Goal: Information Seeking & Learning: Learn about a topic

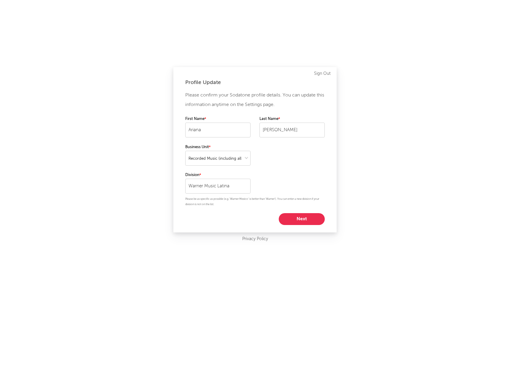
select select "recorded_music"
click at [294, 216] on button "Next" at bounding box center [302, 219] width 46 height 12
select select "marketing"
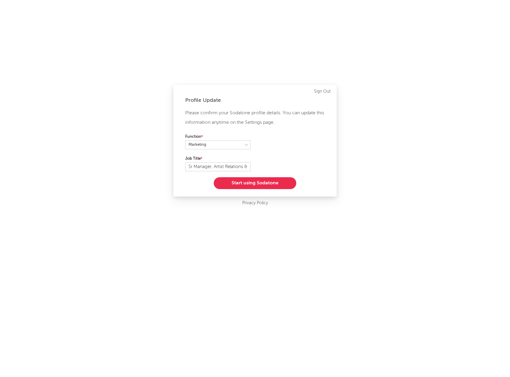
click at [268, 183] on button "Start using Sodatone" at bounding box center [255, 183] width 82 height 12
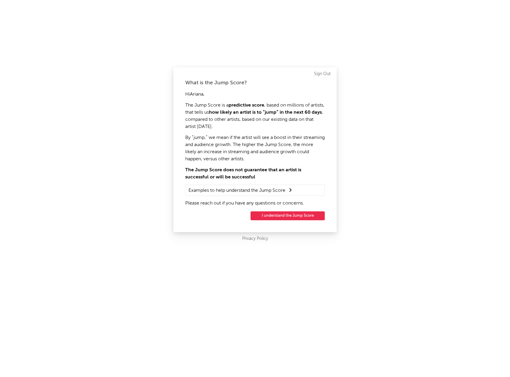
click at [271, 213] on button "I understand the Jump Score" at bounding box center [287, 215] width 74 height 9
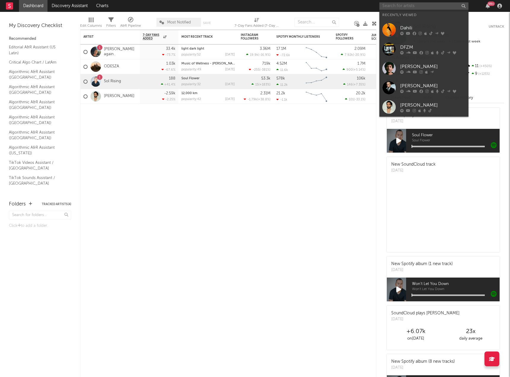
click at [406, 7] on input "text" at bounding box center [423, 5] width 89 height 7
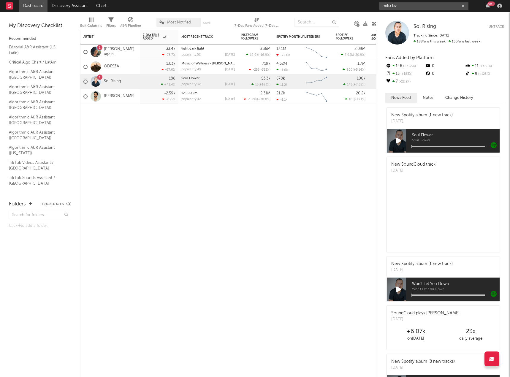
click at [404, 6] on input "milo bv" at bounding box center [423, 5] width 89 height 7
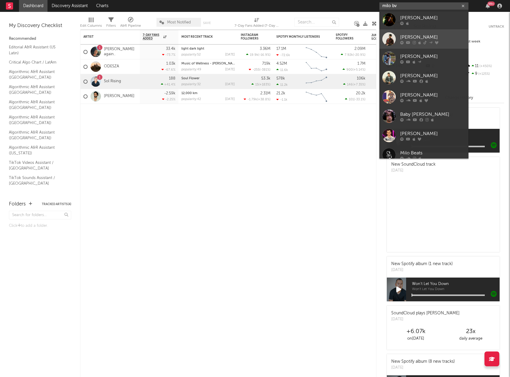
type input "milo bv"
click at [405, 30] on link "[PERSON_NAME]" at bounding box center [423, 38] width 89 height 19
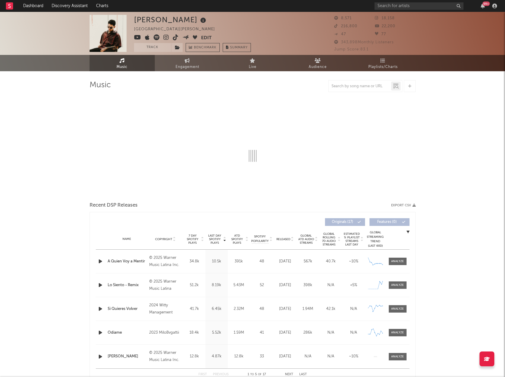
select select "6m"
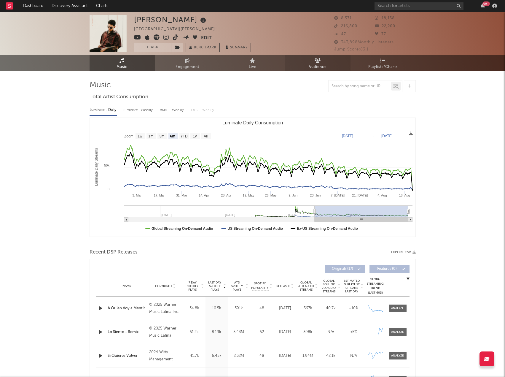
click at [306, 65] on link "Audience" at bounding box center [317, 63] width 65 height 16
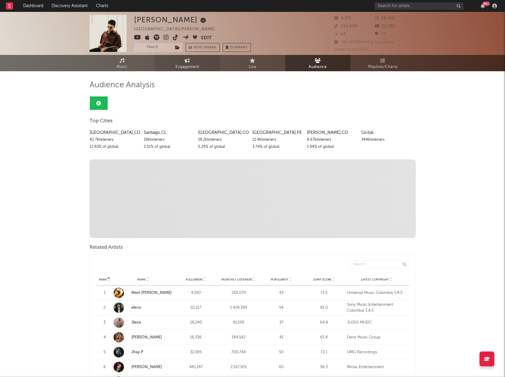
click at [185, 63] on span "Engagement" at bounding box center [188, 66] width 24 height 7
select select "1w"
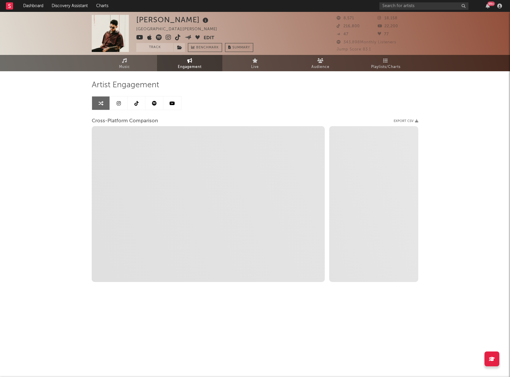
select select "1m"
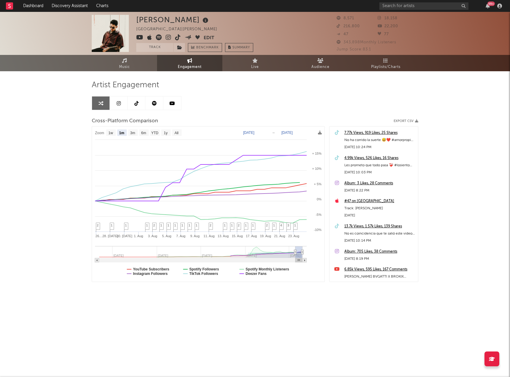
click at [118, 102] on icon at bounding box center [119, 103] width 4 height 5
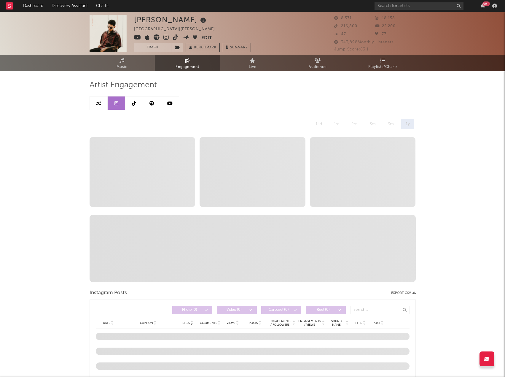
select select "6m"
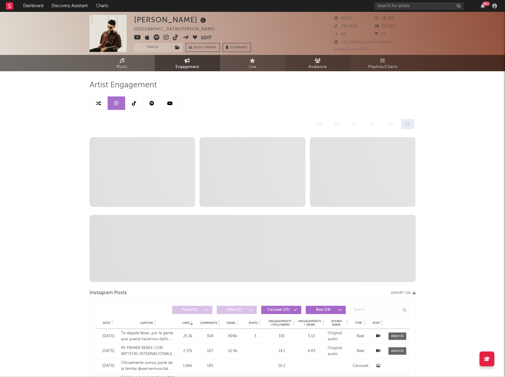
click at [316, 61] on icon at bounding box center [318, 60] width 6 height 5
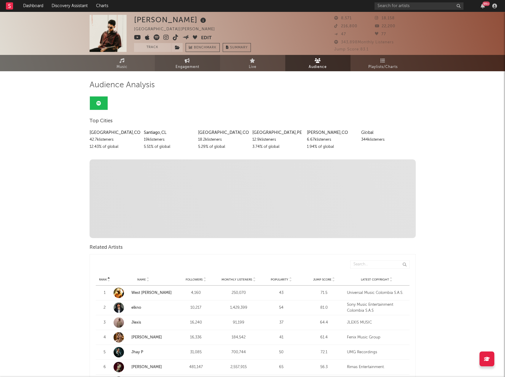
click at [196, 66] on span "Engagement" at bounding box center [188, 66] width 24 height 7
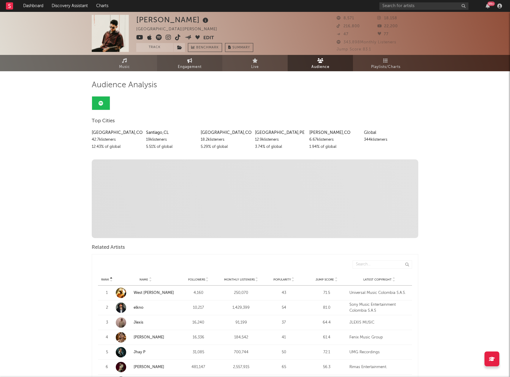
select select "1w"
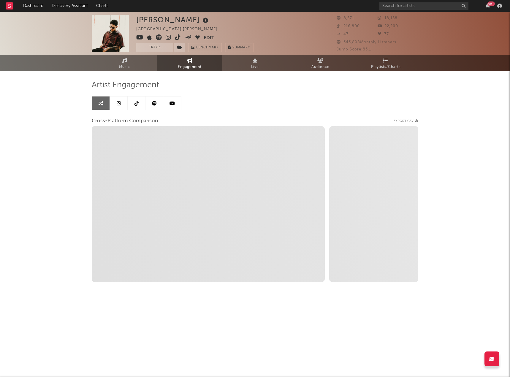
select select "1m"
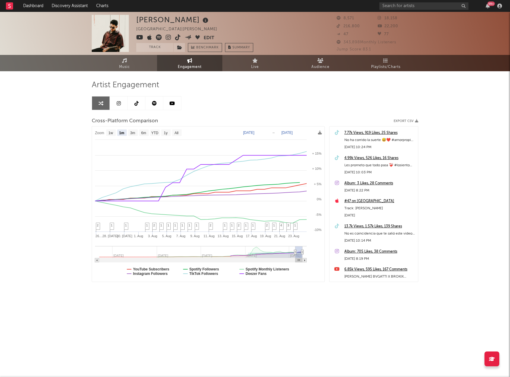
click at [137, 102] on icon at bounding box center [136, 103] width 4 height 5
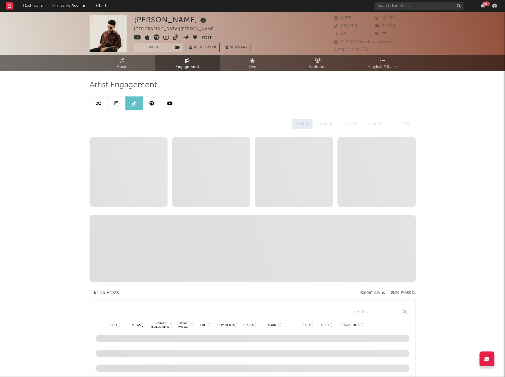
select select "6m"
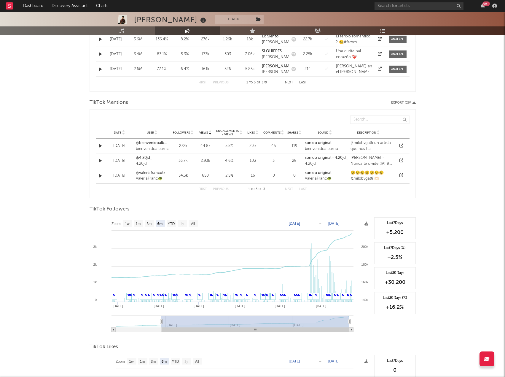
scroll to position [386, 0]
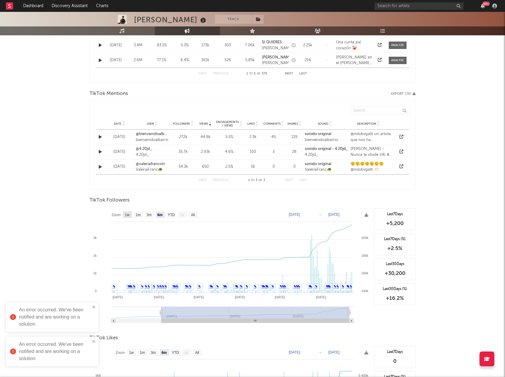
click at [130, 216] on rect at bounding box center [127, 214] width 9 height 7
select select "1w"
type input "[DATE]"
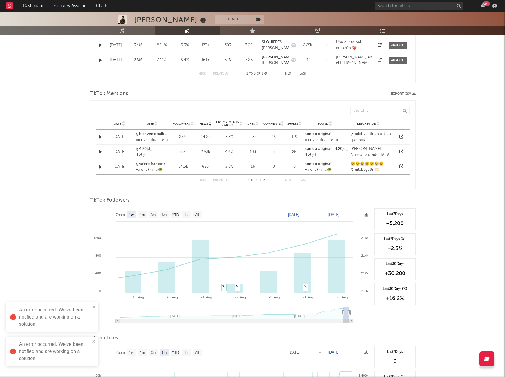
click at [54, 136] on div "[PERSON_NAME] Track [GEOGRAPHIC_DATA] | [PERSON_NAME] latino Edit Track Benchma…" at bounding box center [252, 66] width 505 height 880
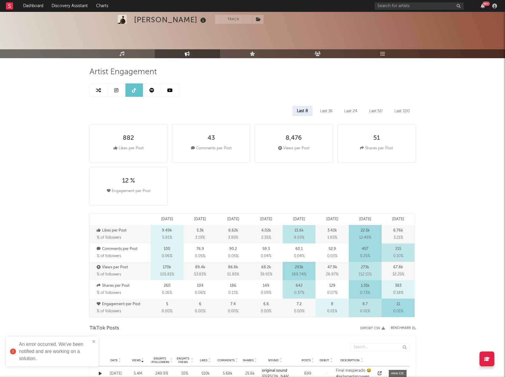
scroll to position [0, 0]
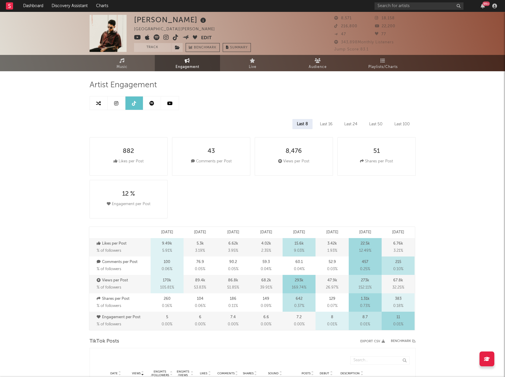
click at [118, 103] on link at bounding box center [117, 102] width 18 height 13
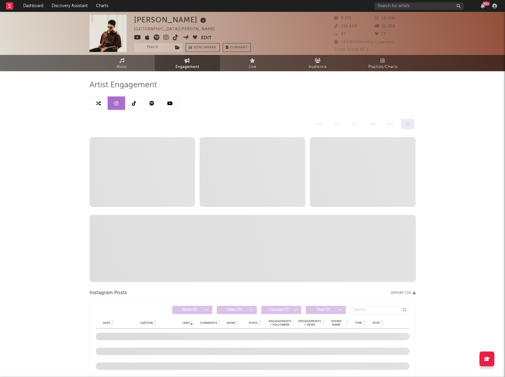
select select "6m"
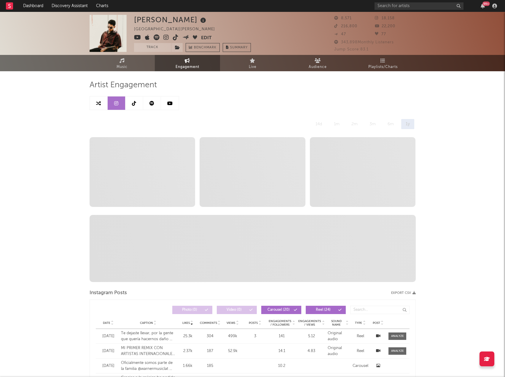
click at [155, 103] on link at bounding box center [152, 102] width 18 height 13
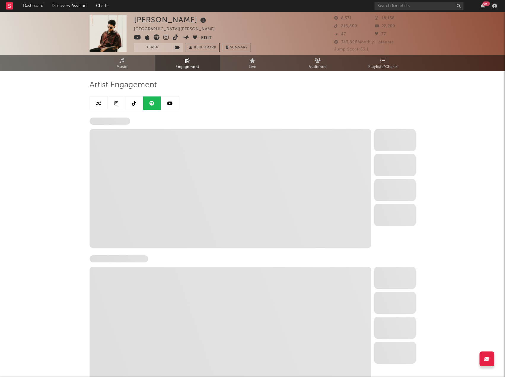
select select "6m"
select select "1w"
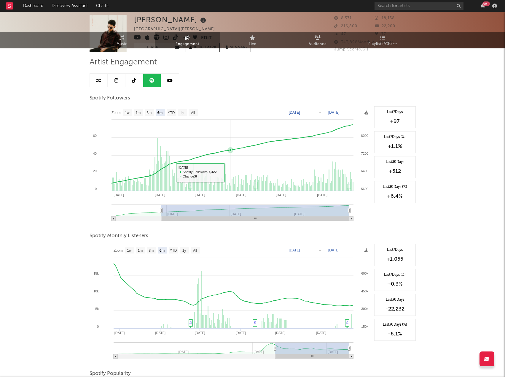
scroll to position [30, 0]
